Goal: Obtain resource: Obtain resource

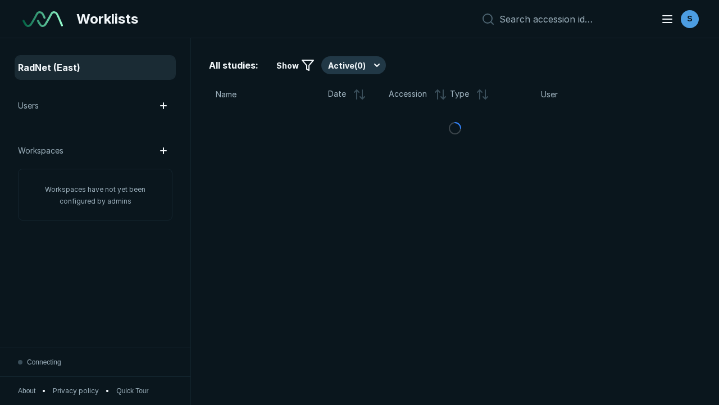
scroll to position [2888, 3641]
